Goal: Task Accomplishment & Management: Complete application form

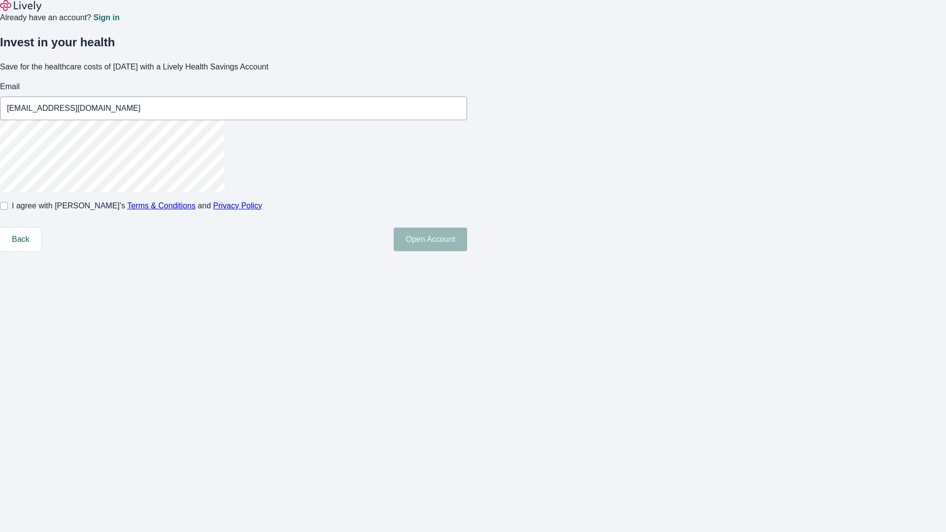
click at [8, 210] on input "I agree with Lively’s Terms & Conditions and Privacy Policy" at bounding box center [4, 206] width 8 height 8
checkbox input "true"
click at [467, 251] on button "Open Account" at bounding box center [430, 240] width 73 height 24
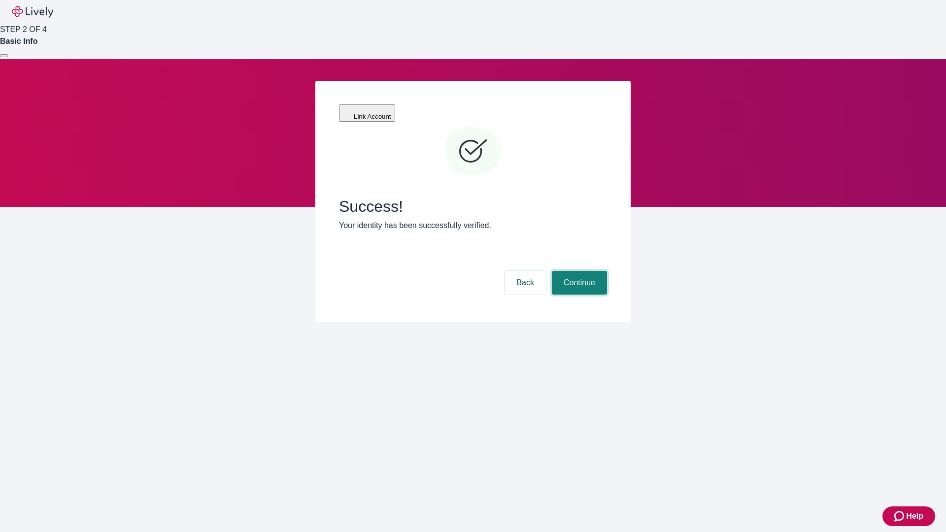
click at [578, 271] on button "Continue" at bounding box center [579, 283] width 55 height 24
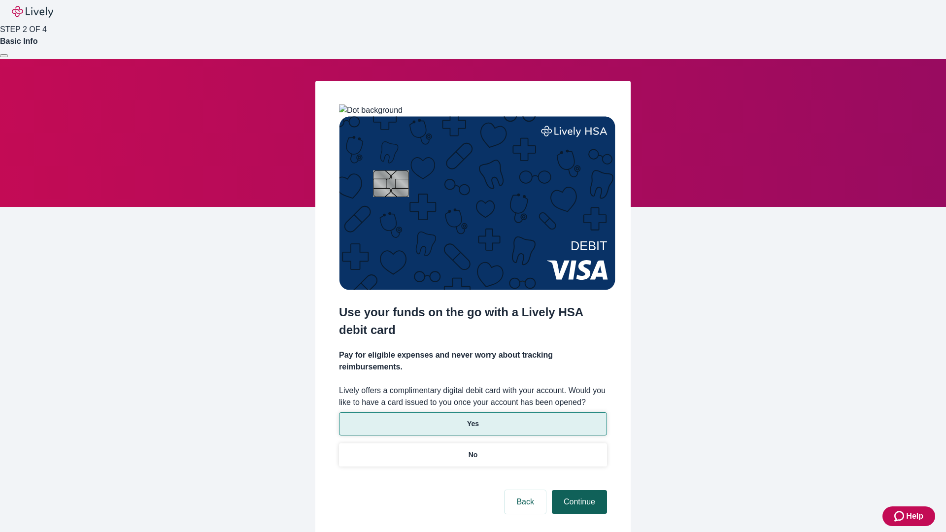
click at [472, 419] on p "Yes" at bounding box center [473, 424] width 12 height 10
click at [578, 490] on button "Continue" at bounding box center [579, 502] width 55 height 24
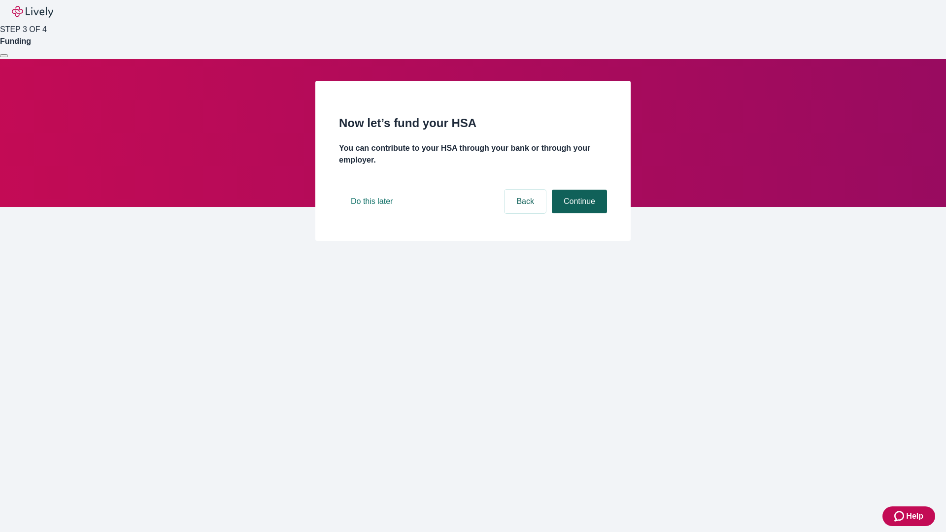
click at [578, 213] on button "Continue" at bounding box center [579, 202] width 55 height 24
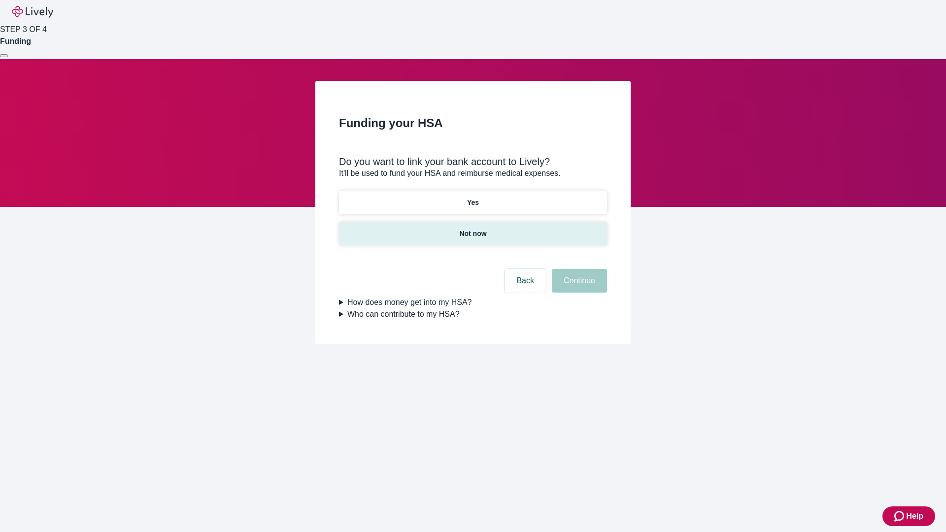
click at [472, 229] on p "Not now" at bounding box center [472, 234] width 27 height 10
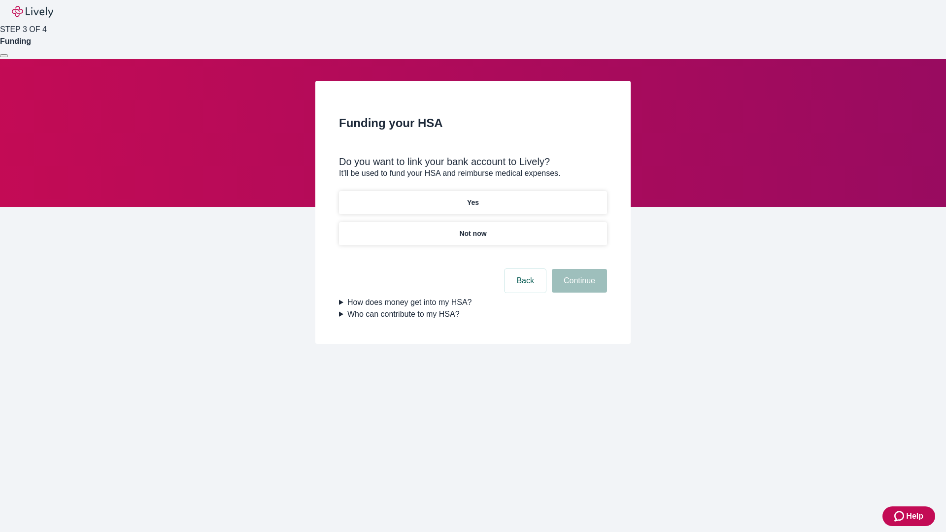
click at [578, 287] on button "Continue" at bounding box center [579, 281] width 55 height 24
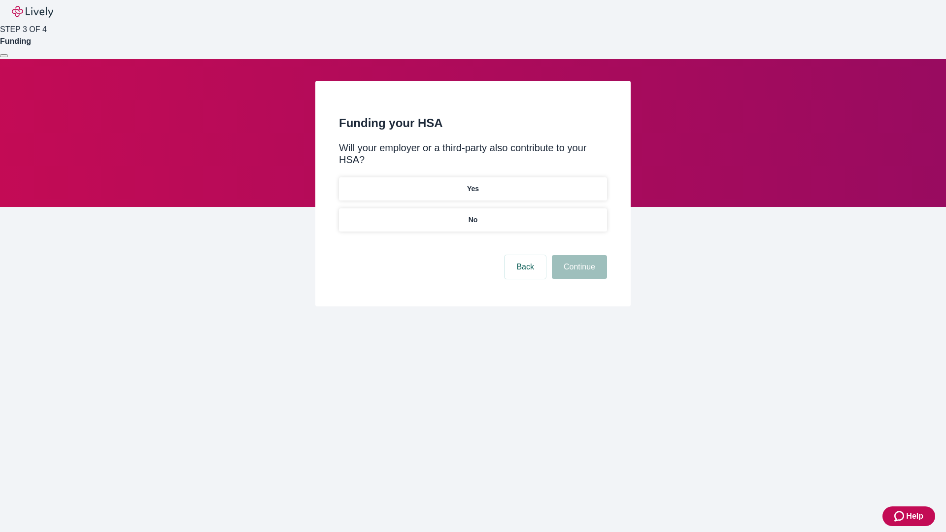
click at [472, 215] on p "No" at bounding box center [472, 220] width 9 height 10
click at [578, 255] on button "Continue" at bounding box center [579, 267] width 55 height 24
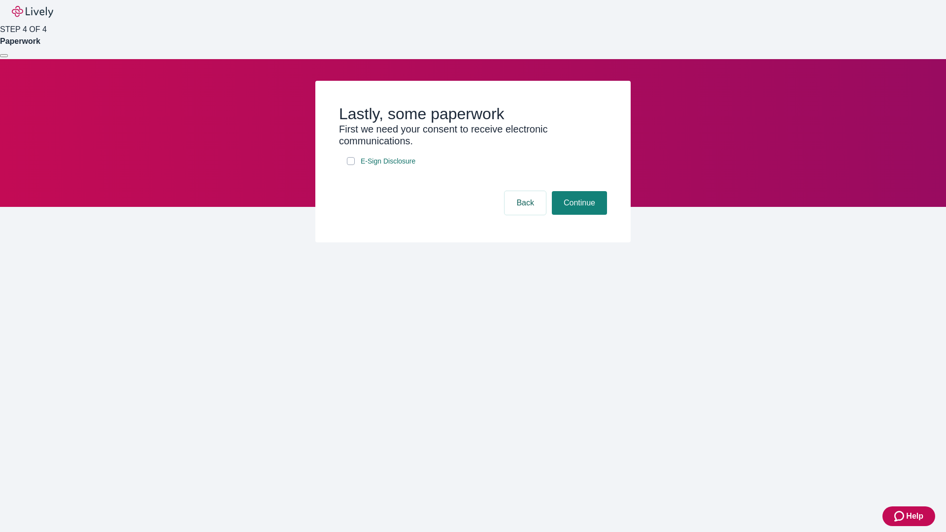
click at [351, 165] on input "E-Sign Disclosure" at bounding box center [351, 161] width 8 height 8
checkbox input "true"
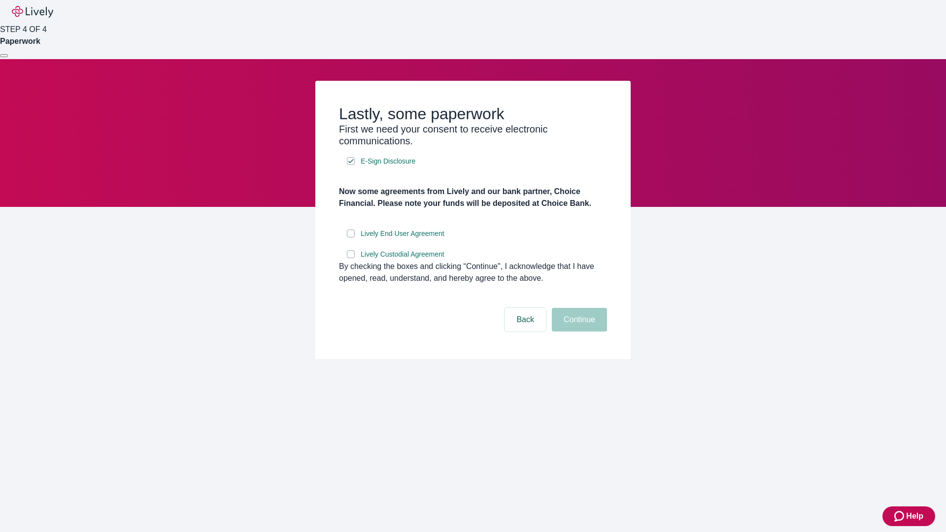
click at [351, 237] on input "Lively End User Agreement" at bounding box center [351, 234] width 8 height 8
checkbox input "true"
click at [351, 258] on input "Lively Custodial Agreement" at bounding box center [351, 254] width 8 height 8
checkbox input "true"
click at [578, 331] on button "Continue" at bounding box center [579, 320] width 55 height 24
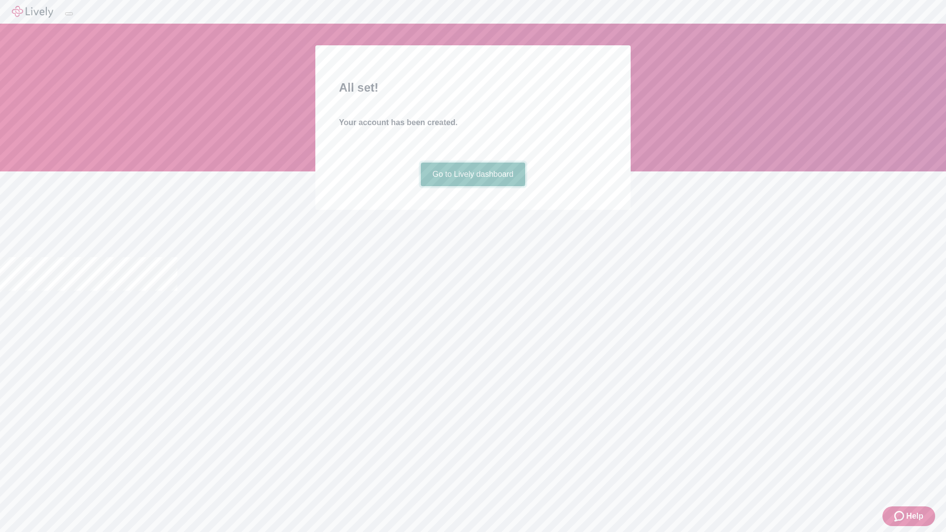
click at [472, 186] on link "Go to Lively dashboard" at bounding box center [473, 175] width 105 height 24
